Goal: Find specific page/section: Find specific page/section

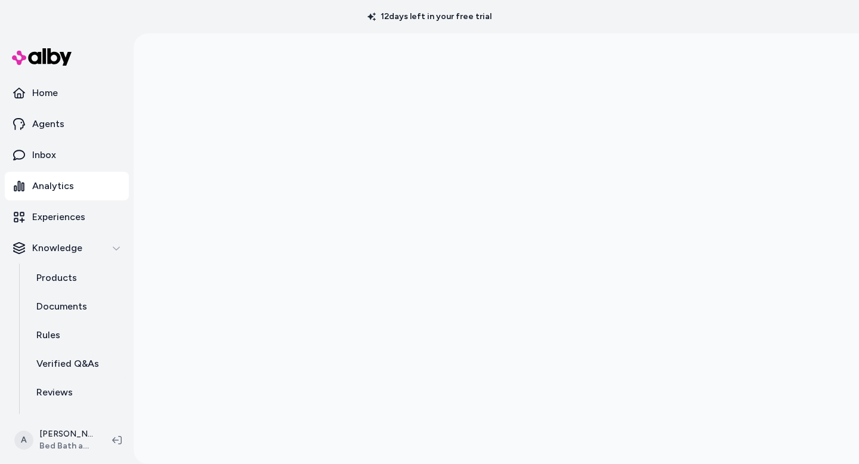
scroll to position [33, 0]
click at [79, 438] on html "12 days left in your free trial Home Agents Inbox Analytics Experiences Knowled…" at bounding box center [429, 232] width 859 height 464
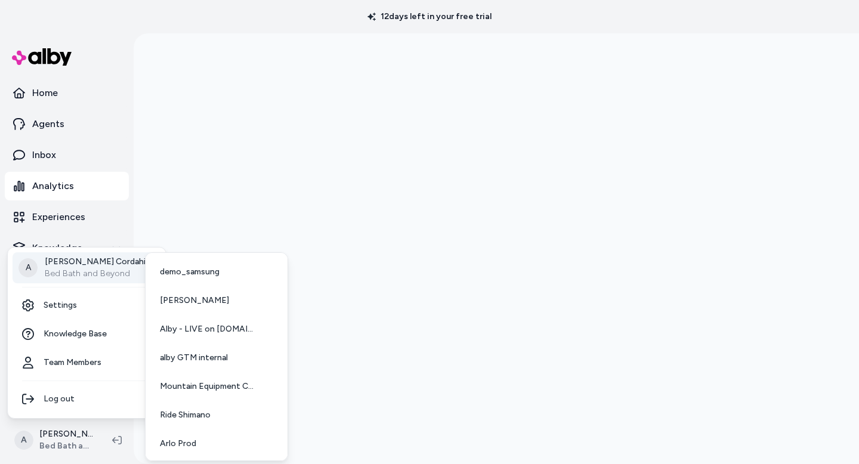
click at [99, 257] on p "Alex Cordahi" at bounding box center [95, 262] width 101 height 12
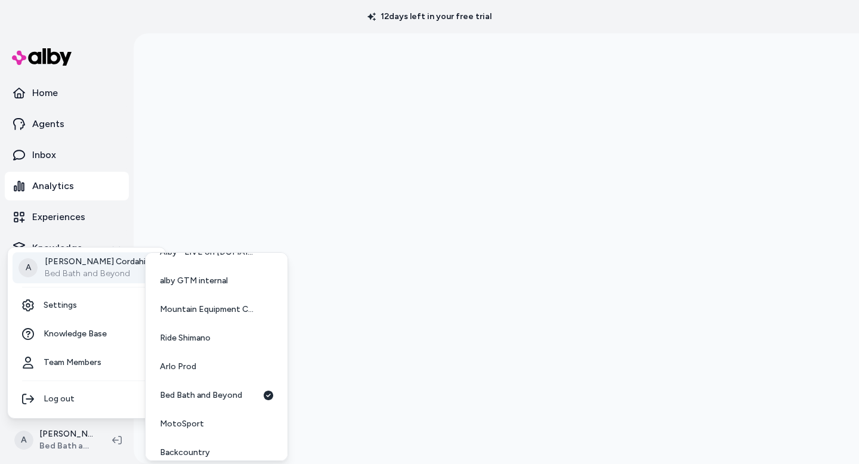
scroll to position [88, 0]
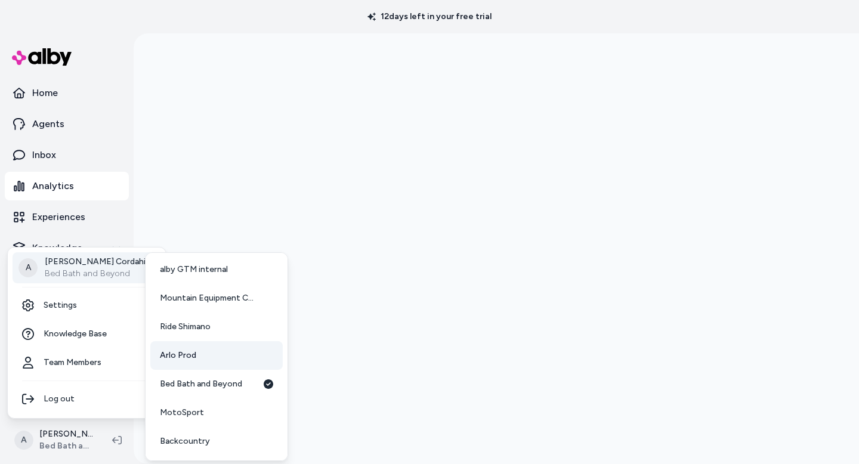
click at [215, 355] on link "Arlo Prod" at bounding box center [216, 355] width 132 height 29
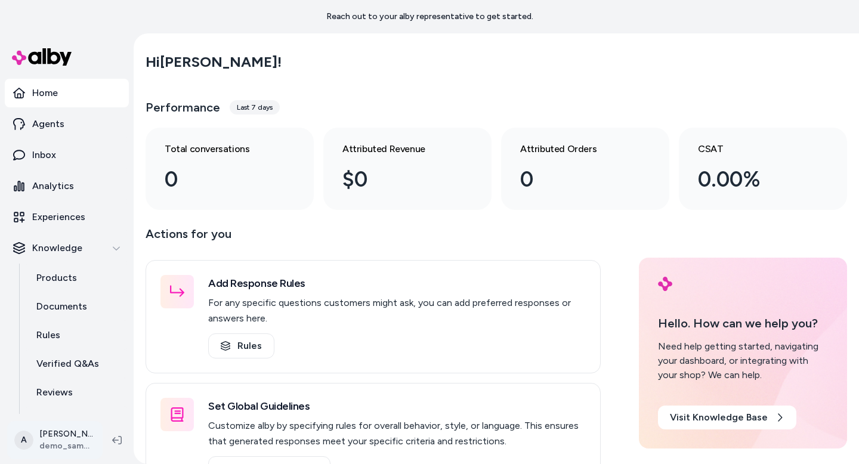
click at [73, 438] on html "Reach out to your alby representative to get started. Home Agents Inbox Analyti…" at bounding box center [429, 232] width 859 height 464
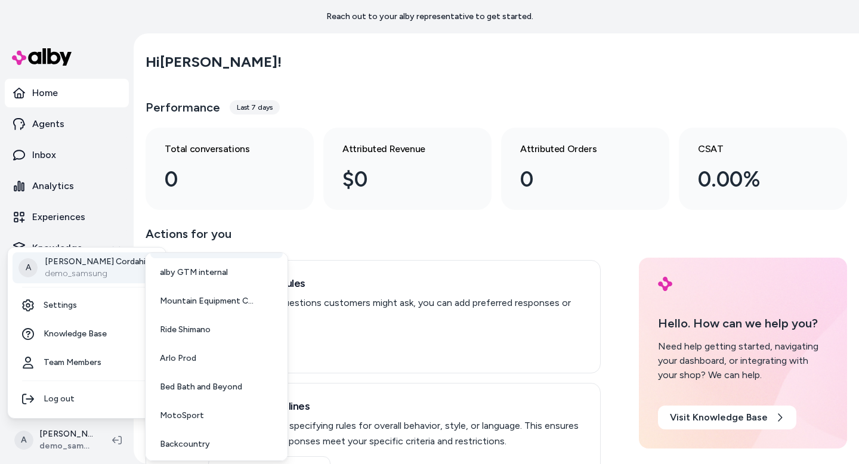
scroll to position [88, 0]
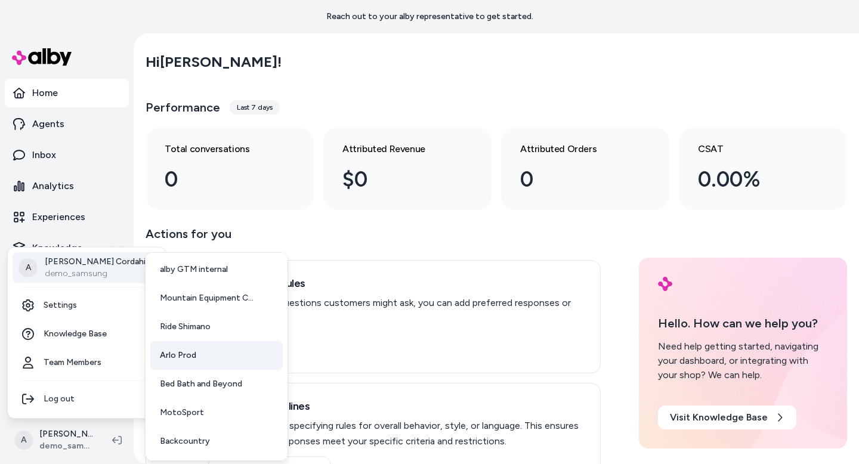
click at [199, 359] on link "Arlo Prod" at bounding box center [216, 355] width 132 height 29
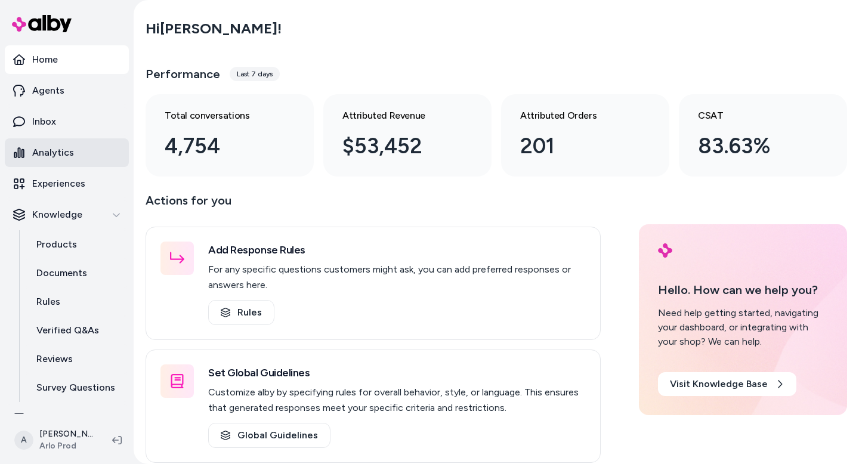
click at [47, 149] on p "Analytics" at bounding box center [53, 153] width 42 height 14
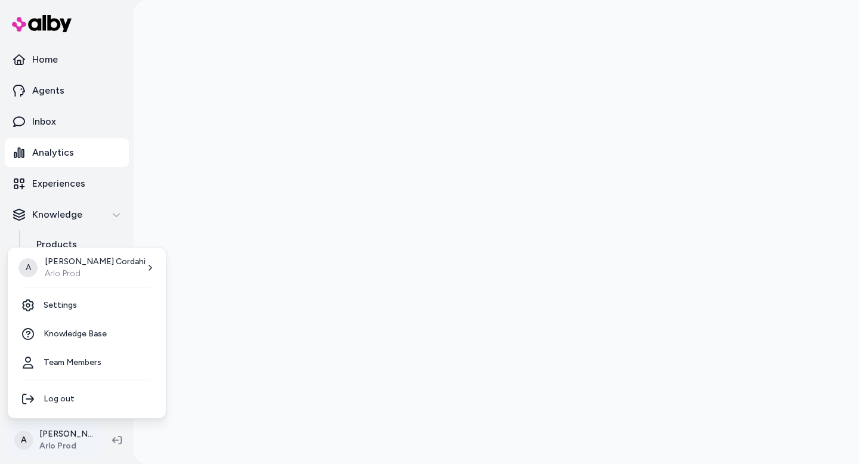
click at [88, 443] on html "Home Agents Inbox Analytics Experiences Knowledge Products Documents Rules Veri…" at bounding box center [429, 232] width 859 height 464
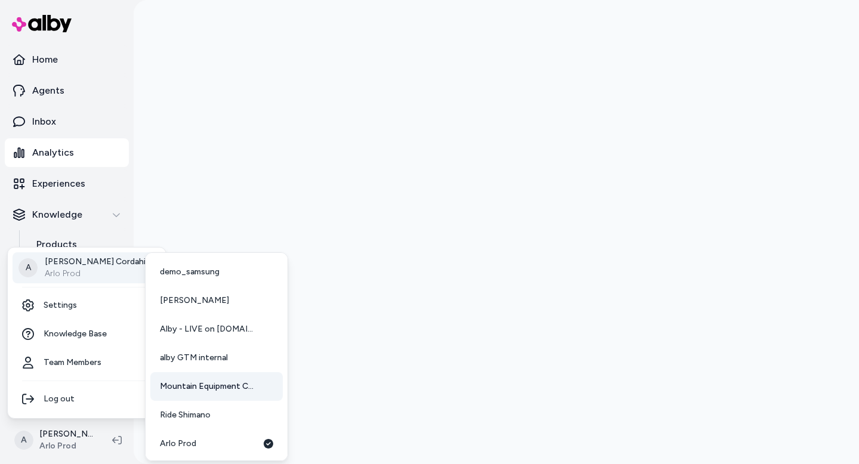
click at [201, 388] on span "Mountain Equipment Company" at bounding box center [209, 387] width 98 height 12
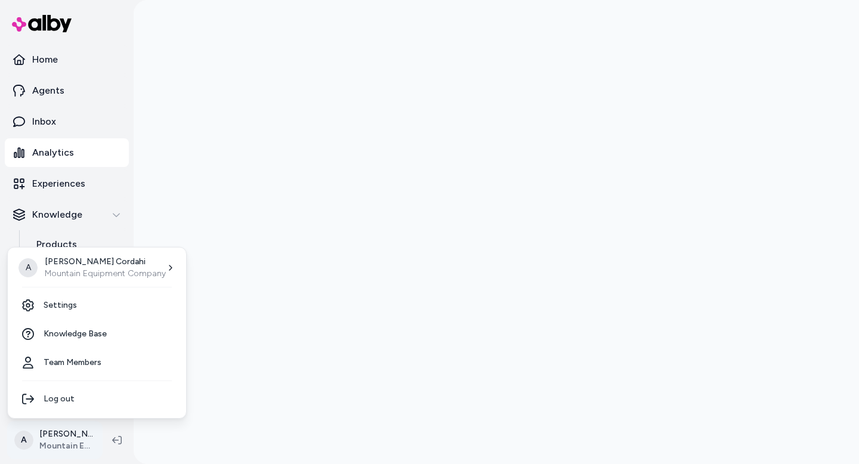
click at [95, 441] on html "Home Agents Inbox Analytics Experiences Knowledge Products Documents Rules Veri…" at bounding box center [429, 232] width 859 height 464
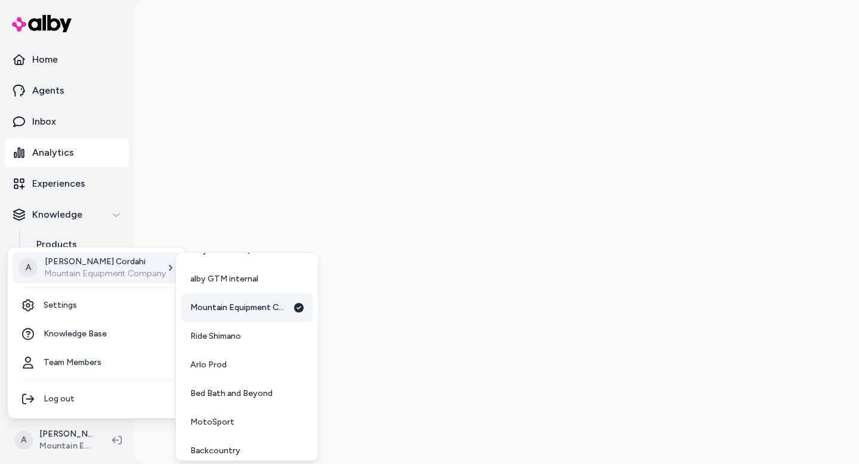
scroll to position [88, 0]
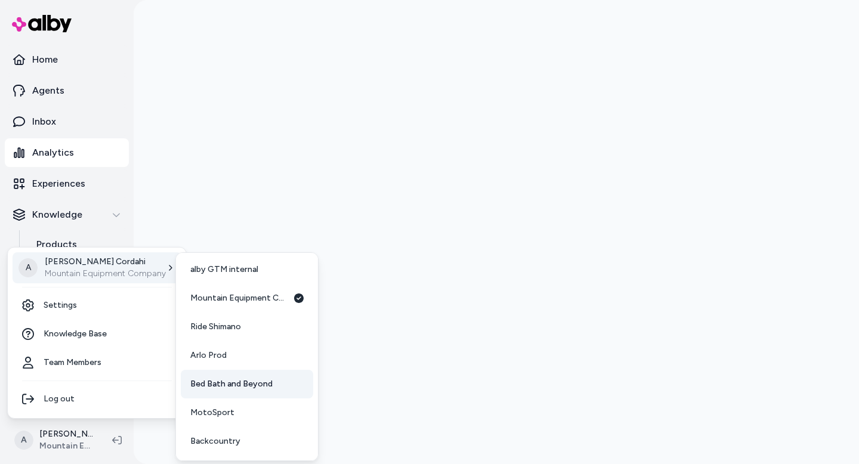
click at [240, 381] on span "Bed Bath and Beyond" at bounding box center [231, 384] width 82 height 12
